Goal: Book appointment/travel/reservation

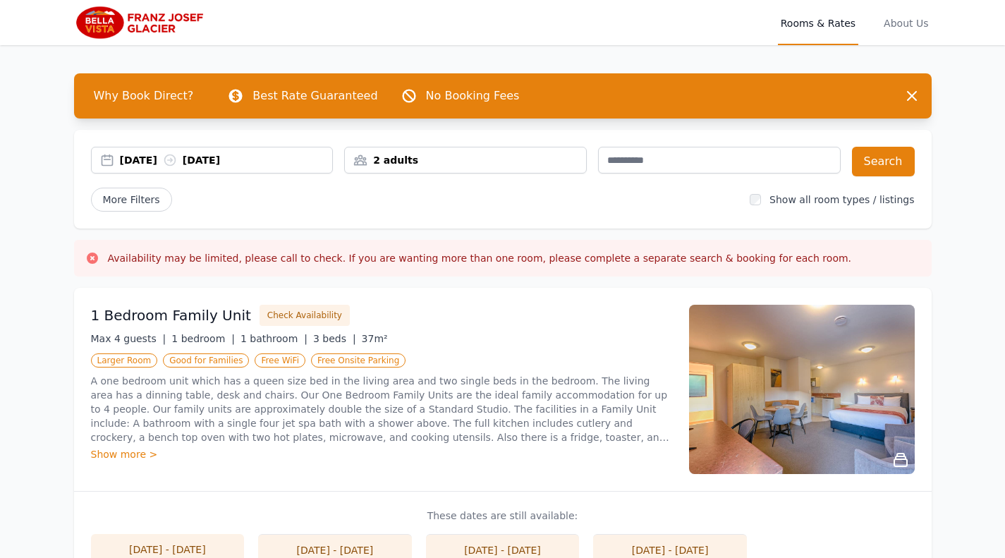
click at [137, 159] on div "[DATE] [DATE]" at bounding box center [226, 160] width 213 height 14
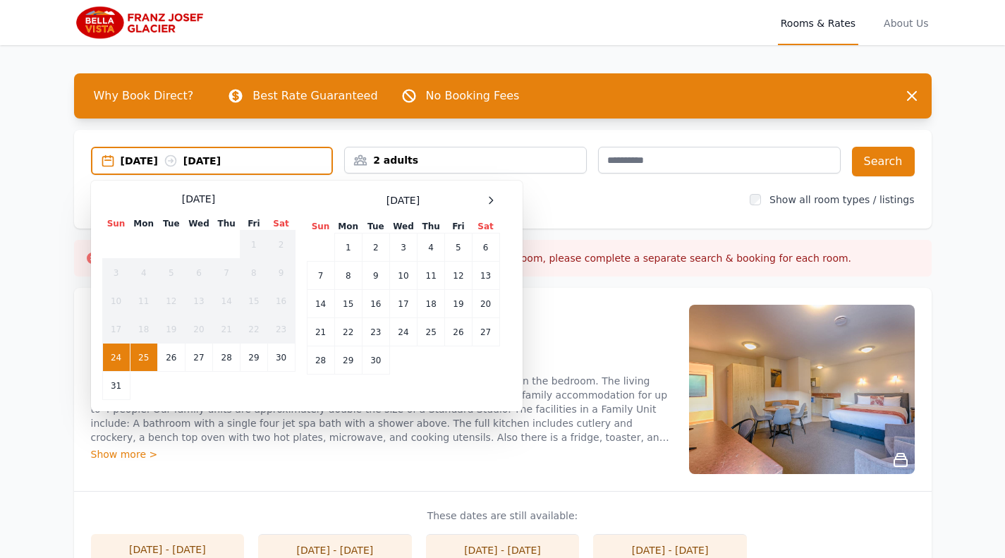
click at [145, 359] on td "25" at bounding box center [144, 357] width 28 height 28
click at [172, 360] on td "26" at bounding box center [171, 357] width 28 height 28
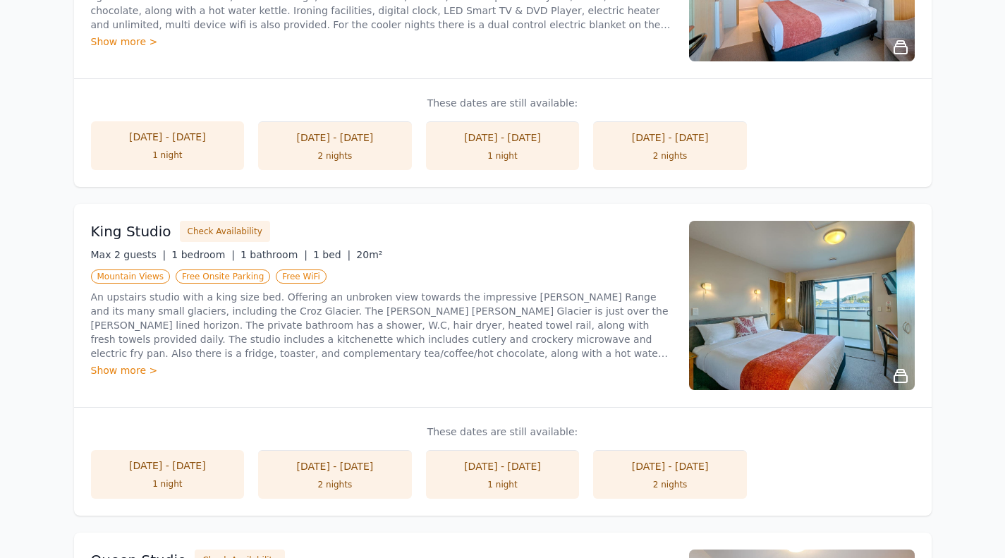
scroll to position [742, 0]
click at [812, 314] on img at bounding box center [802, 304] width 226 height 169
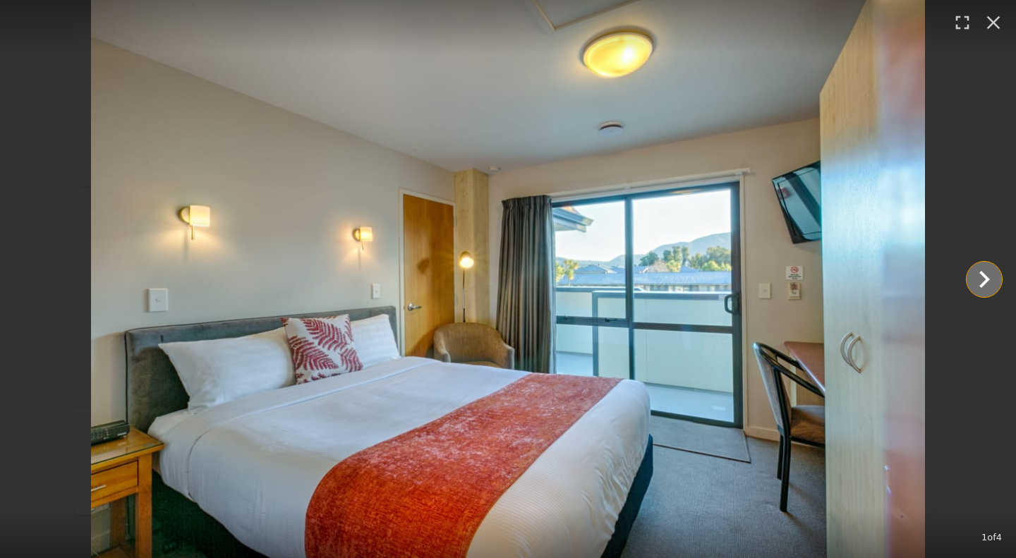
click at [985, 282] on icon "Show slide 2 of 4" at bounding box center [984, 279] width 11 height 17
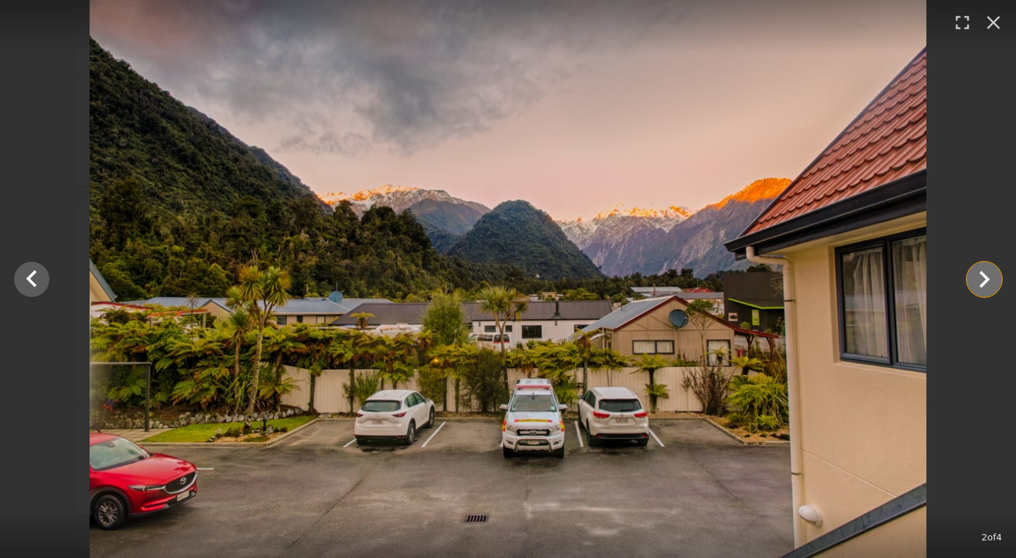
click at [985, 282] on icon "Show slide 3 of 4" at bounding box center [984, 279] width 11 height 17
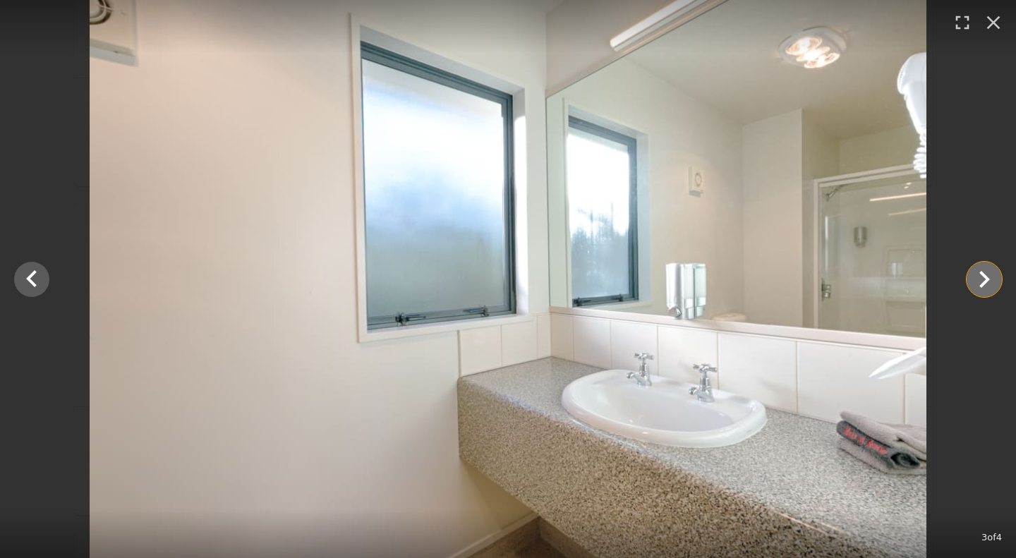
click at [985, 282] on icon "Show slide 4 of 4" at bounding box center [984, 279] width 11 height 17
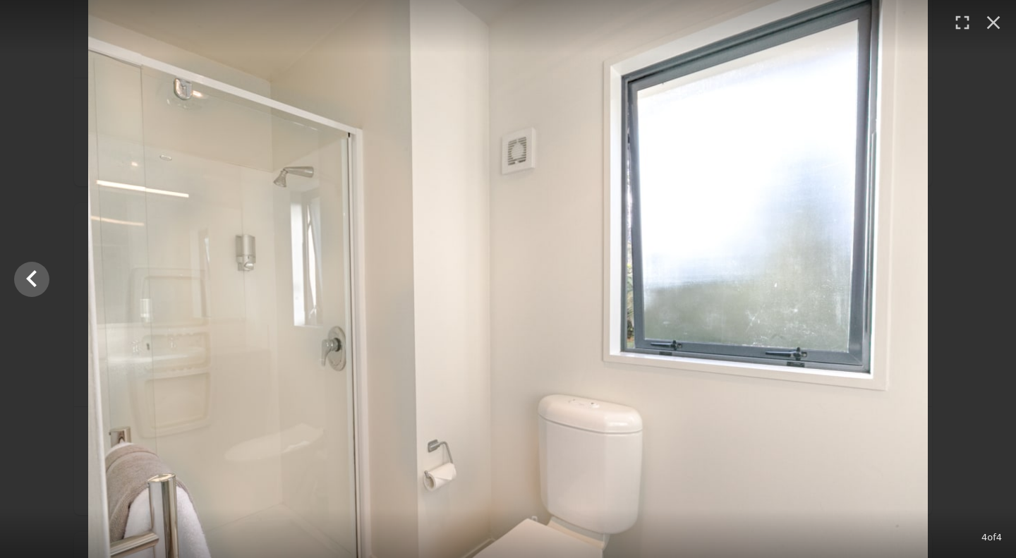
click at [985, 282] on div at bounding box center [508, 279] width 1016 height 558
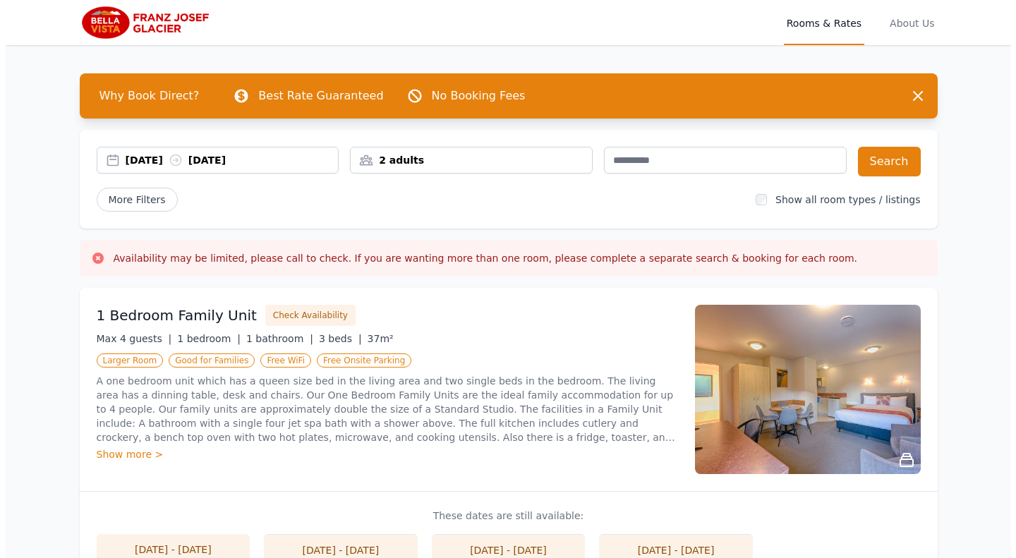
scroll to position [4, 0]
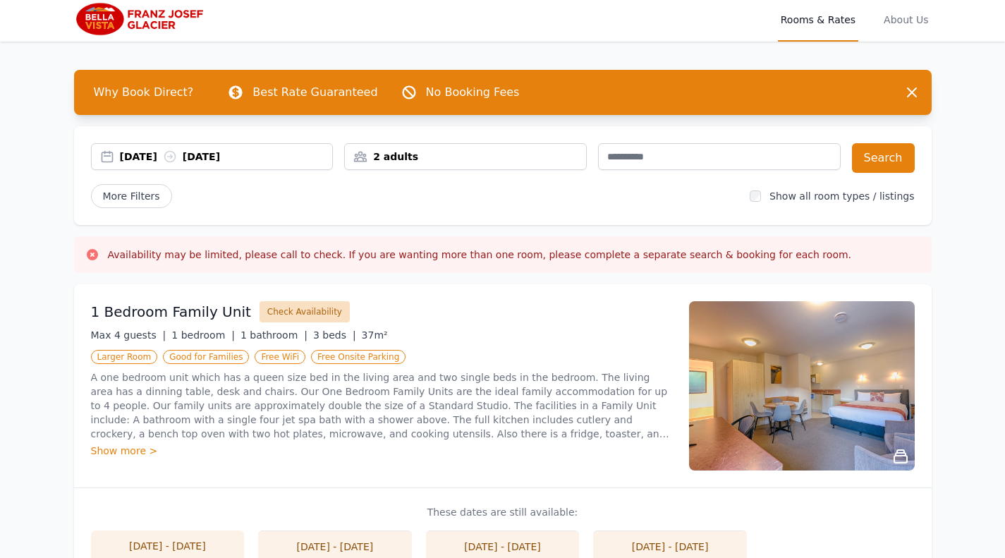
click at [279, 316] on button "Check Availability" at bounding box center [305, 311] width 90 height 21
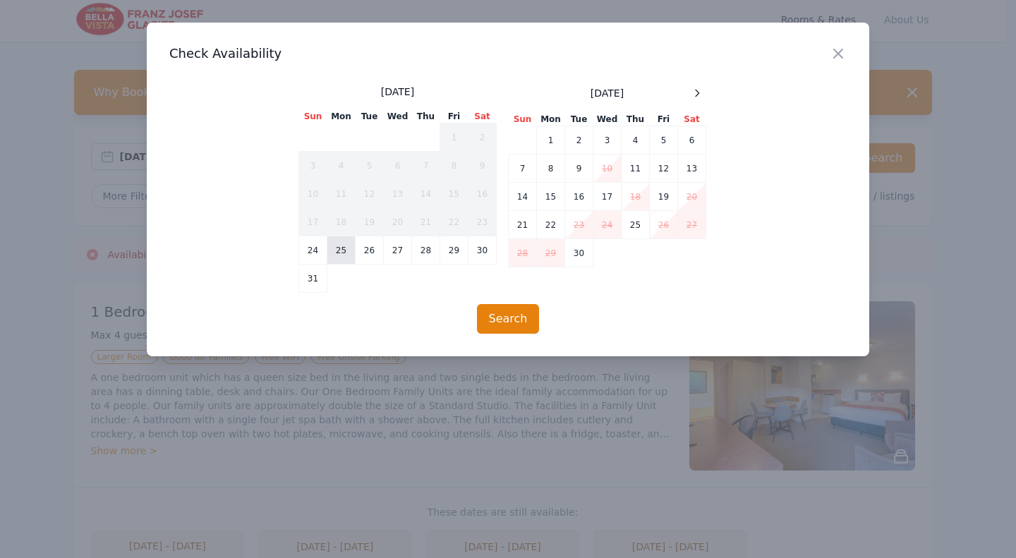
click at [341, 255] on td "25" at bounding box center [341, 250] width 28 height 28
click at [363, 252] on td "26" at bounding box center [369, 250] width 28 height 28
click at [505, 324] on button "Search" at bounding box center [508, 319] width 63 height 30
